Goal: Task Accomplishment & Management: Manage account settings

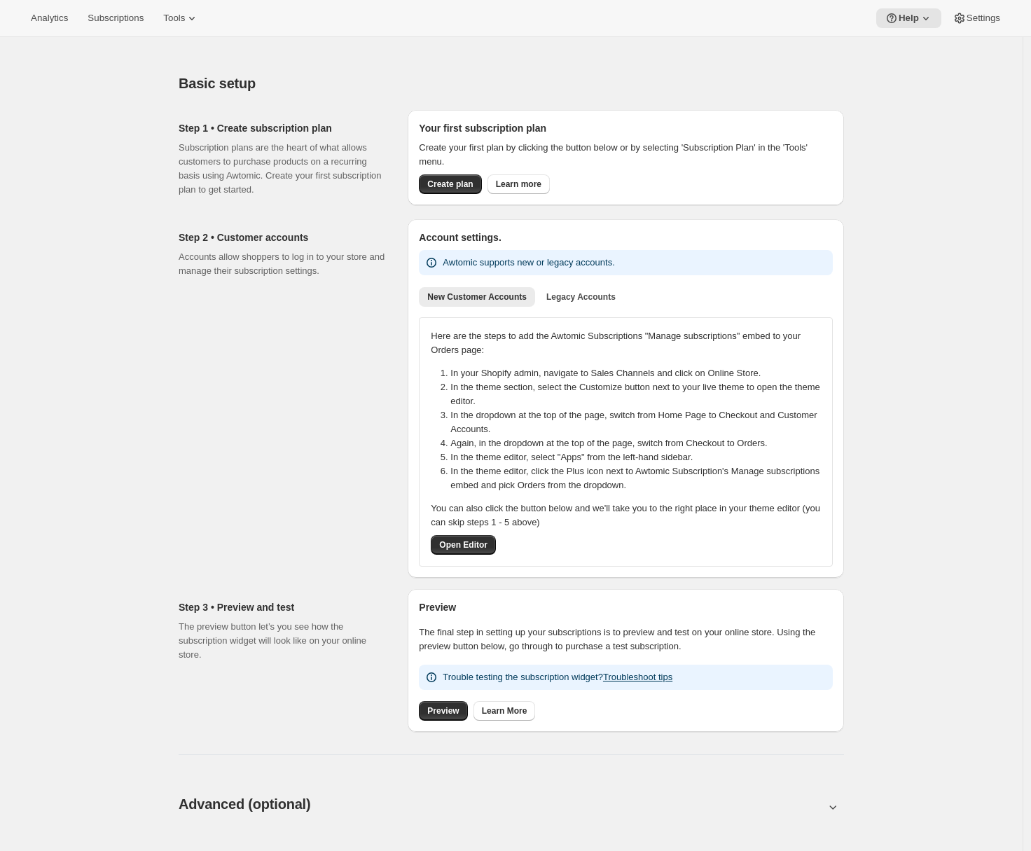
click at [121, 8] on div "Analytics Subscriptions Tools Help Settings" at bounding box center [515, 18] width 1031 height 37
click at [123, 15] on span "Subscriptions" at bounding box center [116, 18] width 56 height 11
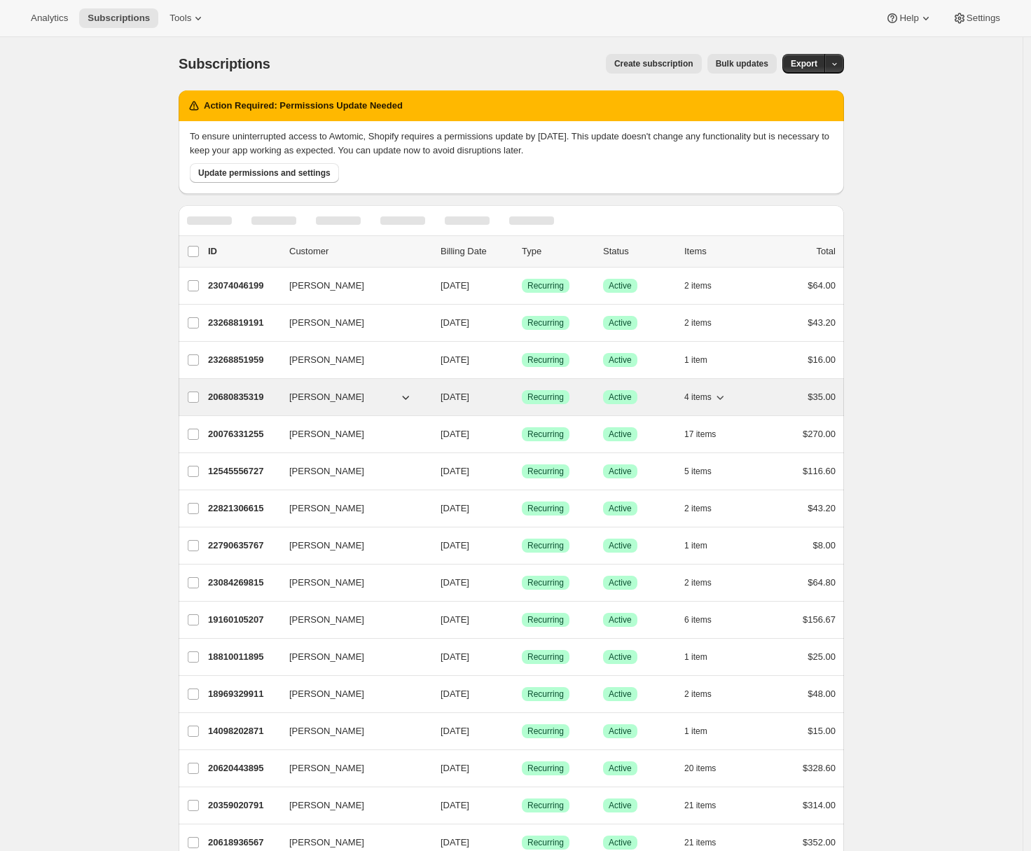
click at [242, 403] on p "20680835319" at bounding box center [243, 397] width 70 height 14
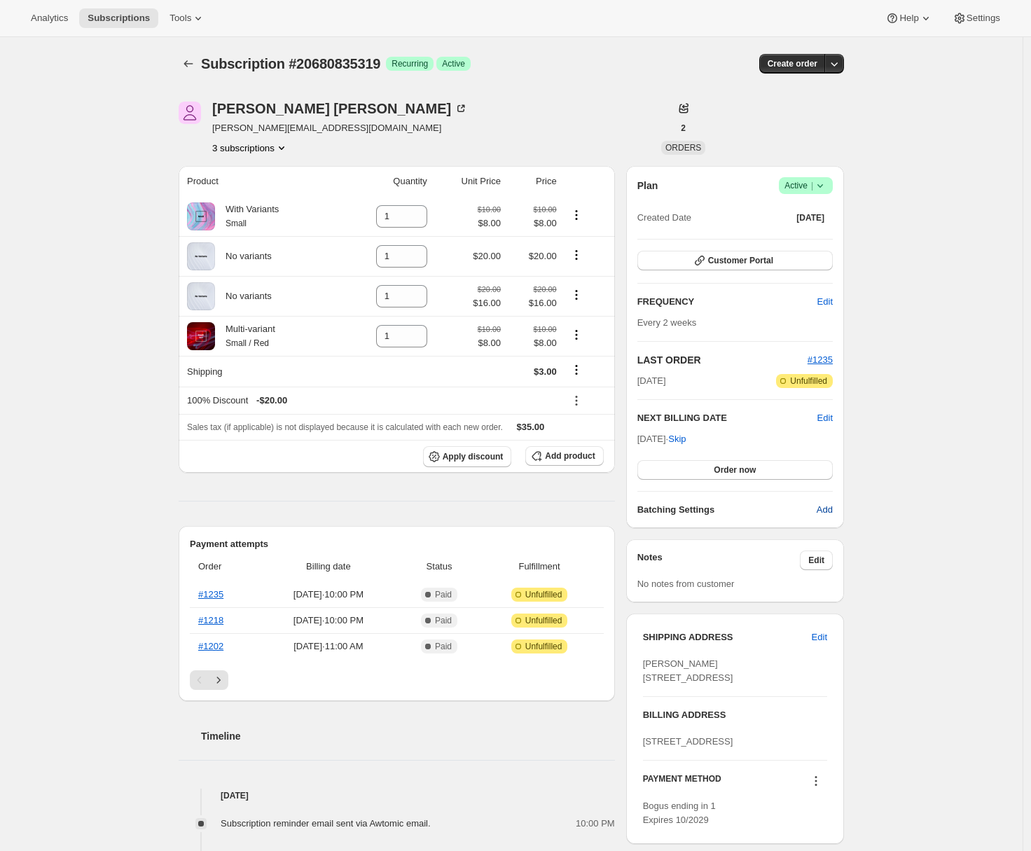
click at [828, 515] on span "Add" at bounding box center [825, 510] width 16 height 14
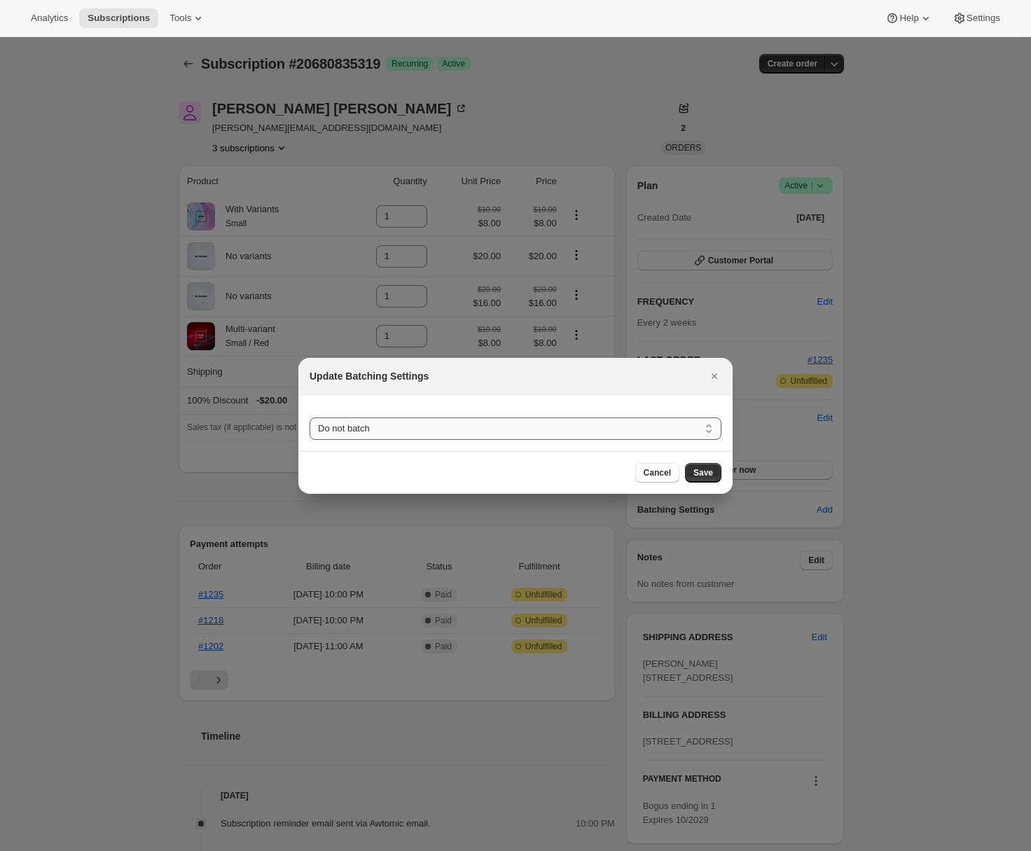
click at [405, 419] on select "Do not batch Weekly Monthly Yearly" at bounding box center [516, 428] width 412 height 22
select select "WEEKDAY"
click at [310, 417] on select "Do not batch Weekly Monthly Yearly" at bounding box center [516, 428] width 412 height 22
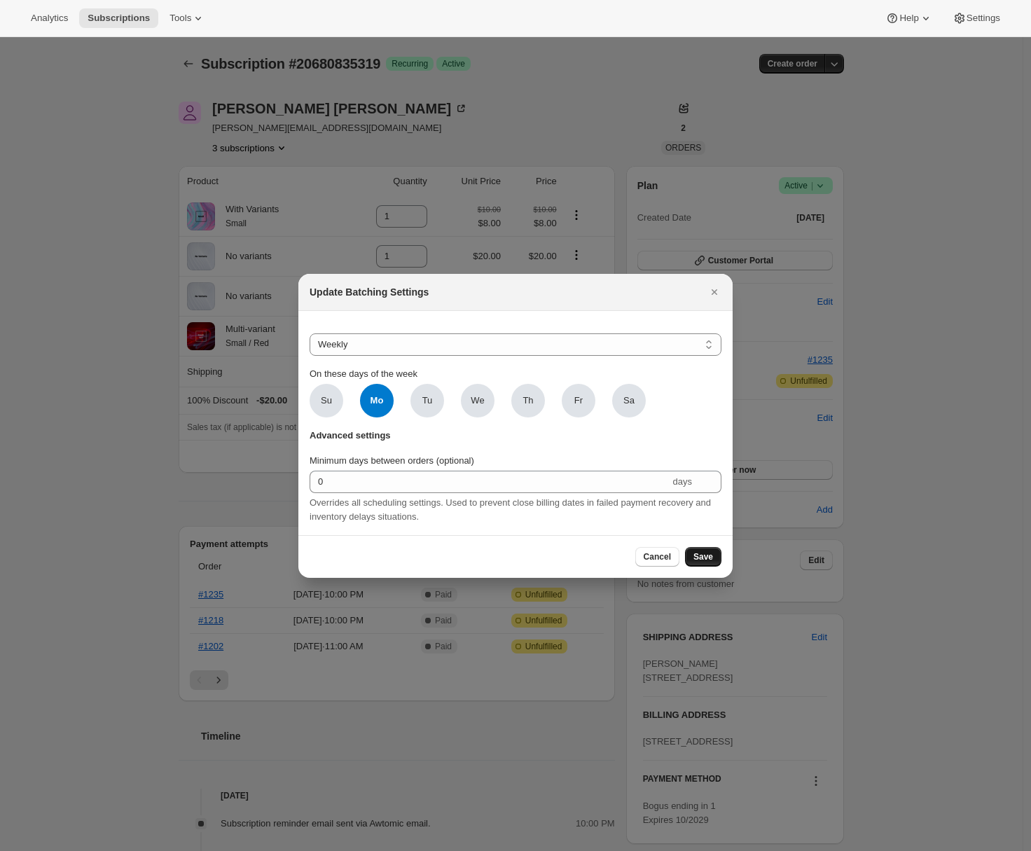
click at [705, 560] on span "Save" at bounding box center [703, 556] width 20 height 11
